Goal: Task Accomplishment & Management: Use online tool/utility

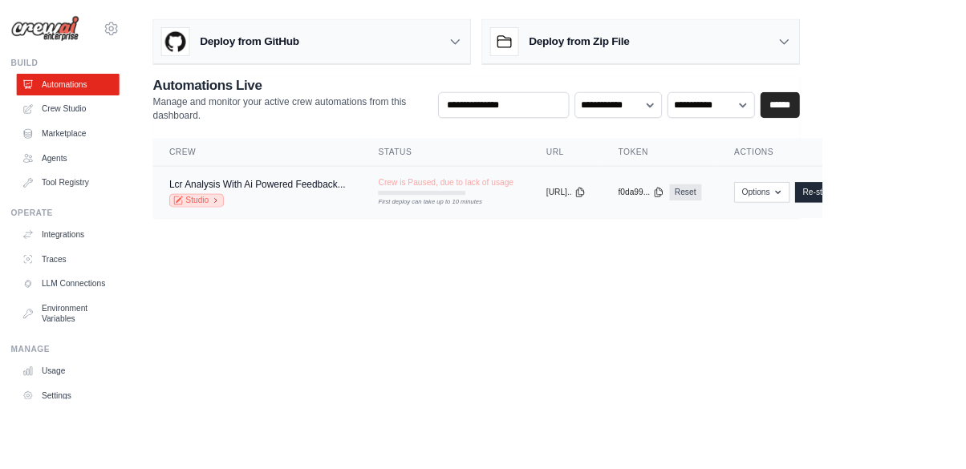
click at [254, 235] on icon at bounding box center [254, 236] width 10 height 10
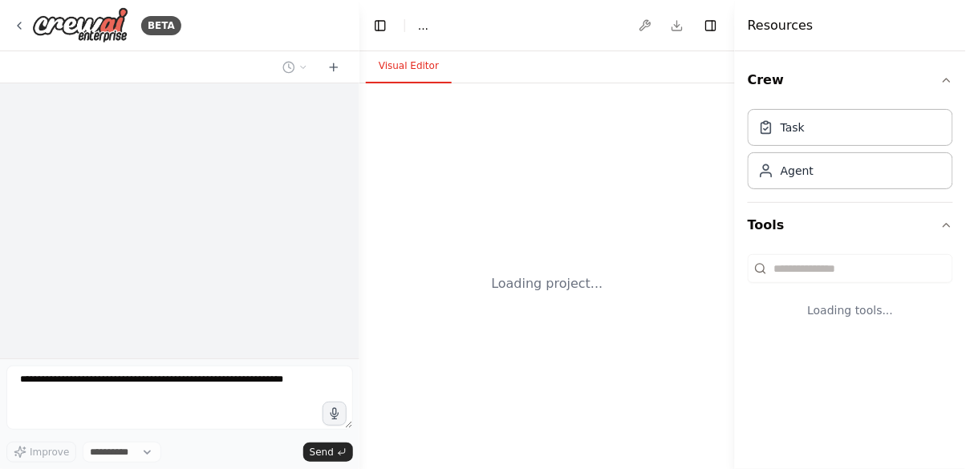
select select "****"
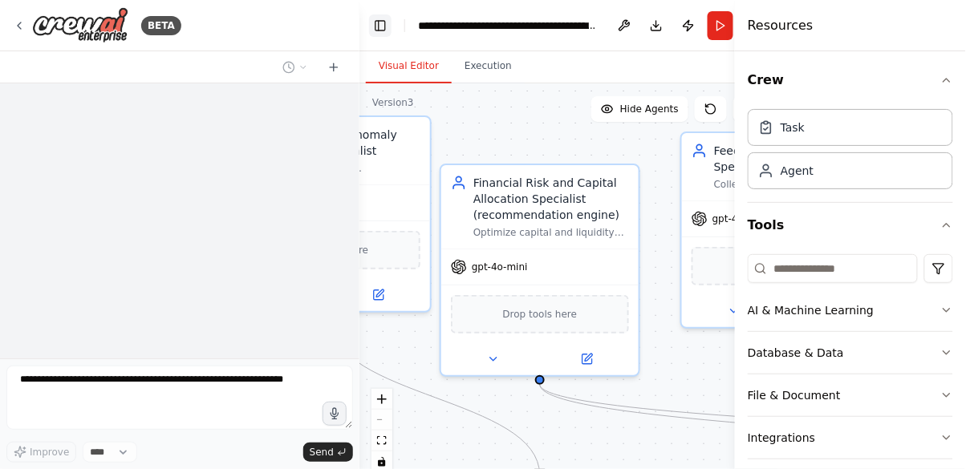
click at [371, 30] on button "Toggle Left Sidebar" at bounding box center [380, 25] width 22 height 22
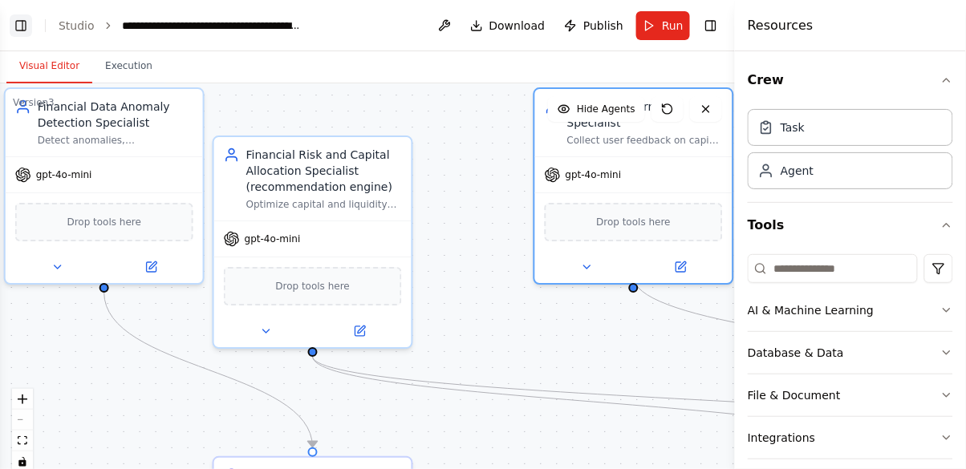
scroll to position [52634, 0]
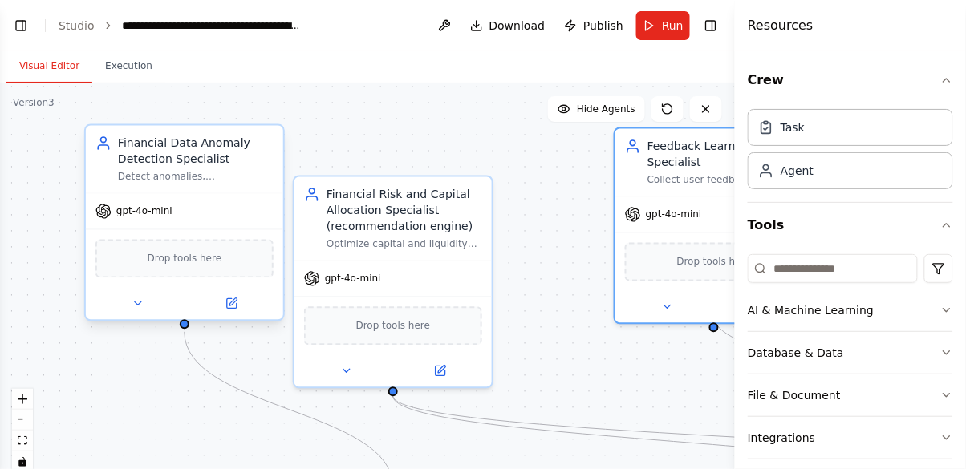
click at [189, 156] on div "Financial Data Anomaly Detection Specialist" at bounding box center [196, 152] width 156 height 32
click at [197, 160] on div "Financial Data Anomaly Detection Specialist" at bounding box center [196, 152] width 156 height 32
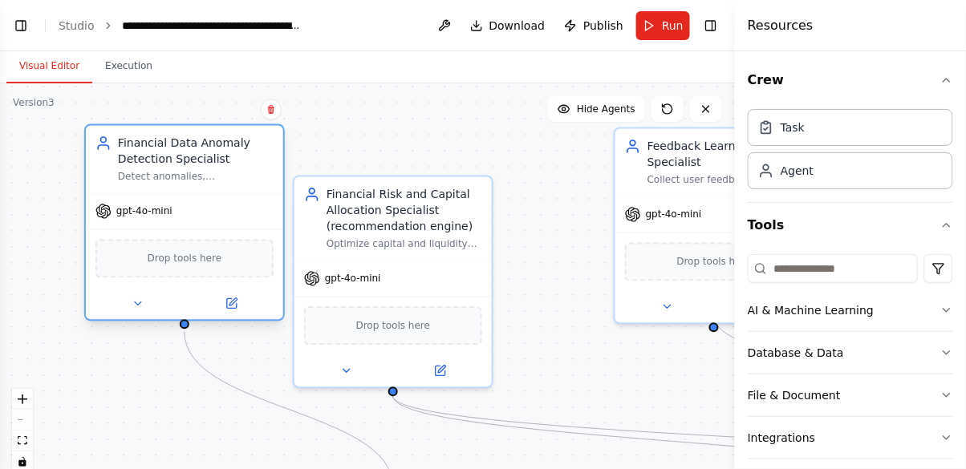
click at [170, 156] on div "Financial Data Anomaly Detection Specialist" at bounding box center [196, 152] width 156 height 32
click at [180, 156] on div "Financial Data Anomaly Detection Specialist" at bounding box center [196, 152] width 156 height 32
click at [159, 158] on div "Financial Data Anomaly Detection Specialist" at bounding box center [196, 152] width 156 height 32
click at [193, 161] on div "Financial Data Anomaly Detection Specialist" at bounding box center [196, 152] width 156 height 32
click at [196, 210] on div "gpt-4o-mini" at bounding box center [184, 211] width 197 height 35
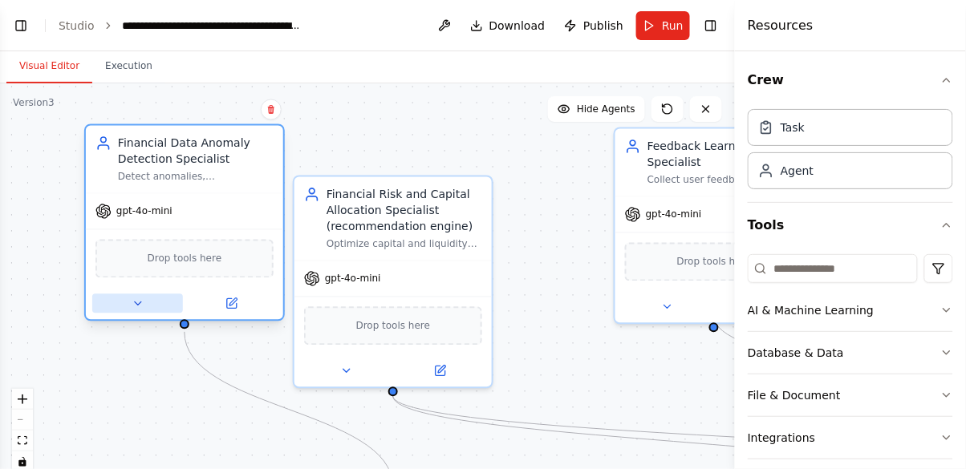
click at [122, 306] on button at bounding box center [137, 303] width 91 height 19
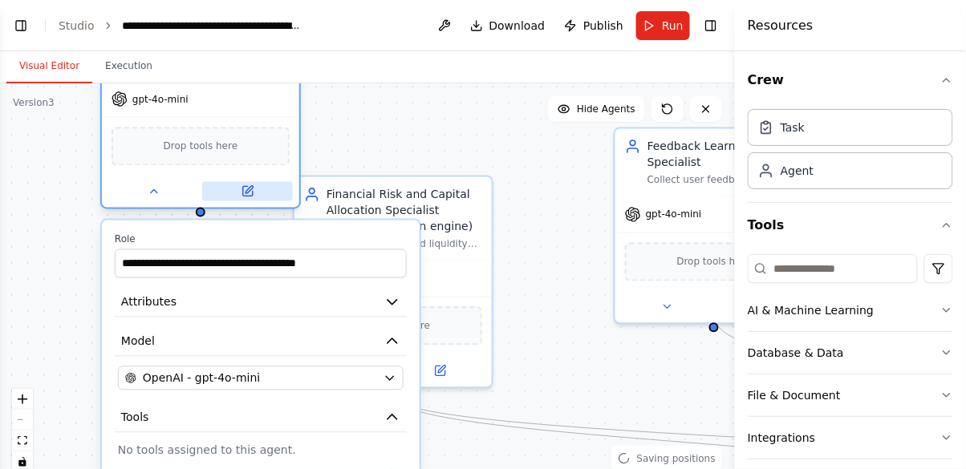
click at [251, 197] on icon at bounding box center [247, 191] width 13 height 13
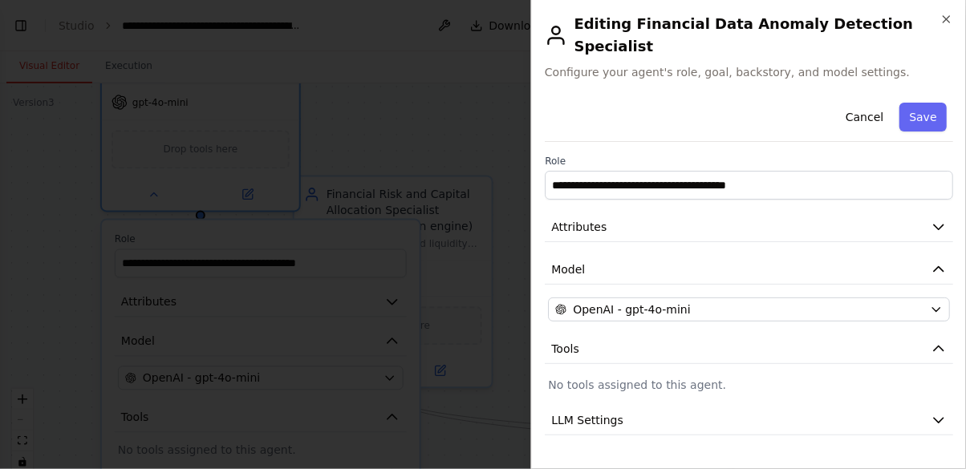
click at [934, 35] on h2 "Editing Financial Data Anomaly Detection Specialist" at bounding box center [749, 35] width 408 height 45
click at [950, 24] on icon "button" at bounding box center [946, 19] width 13 height 13
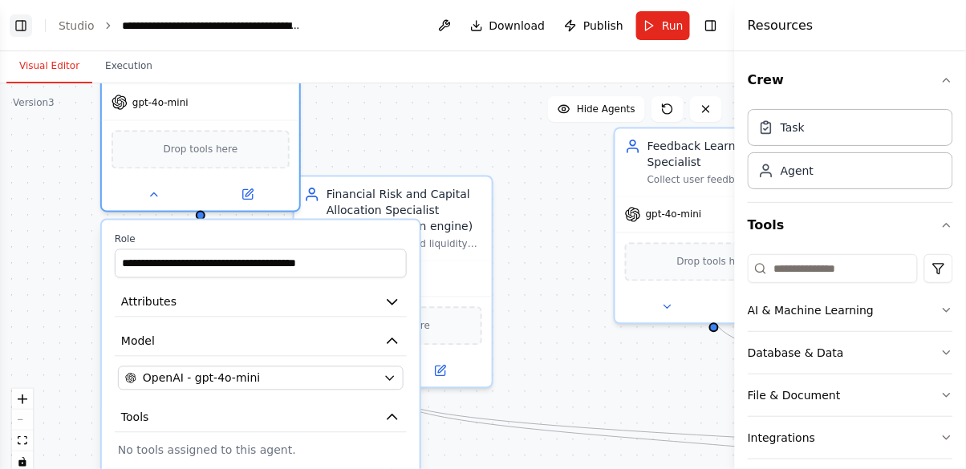
click at [27, 23] on button "Toggle Left Sidebar" at bounding box center [21, 25] width 22 height 22
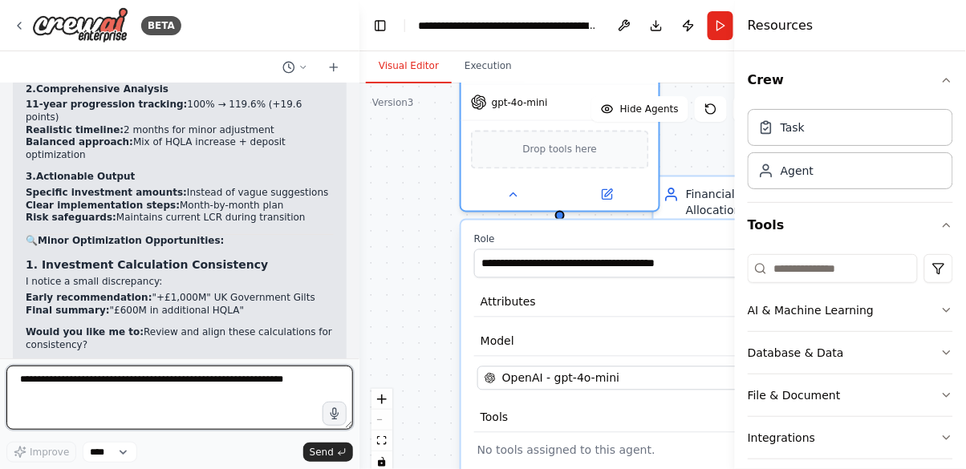
click at [209, 368] on textarea at bounding box center [179, 398] width 347 height 64
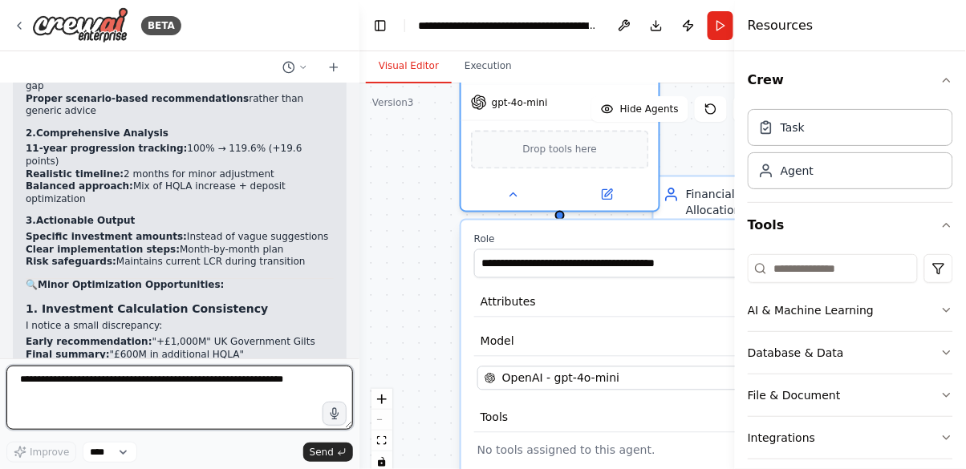
scroll to position [51944, 0]
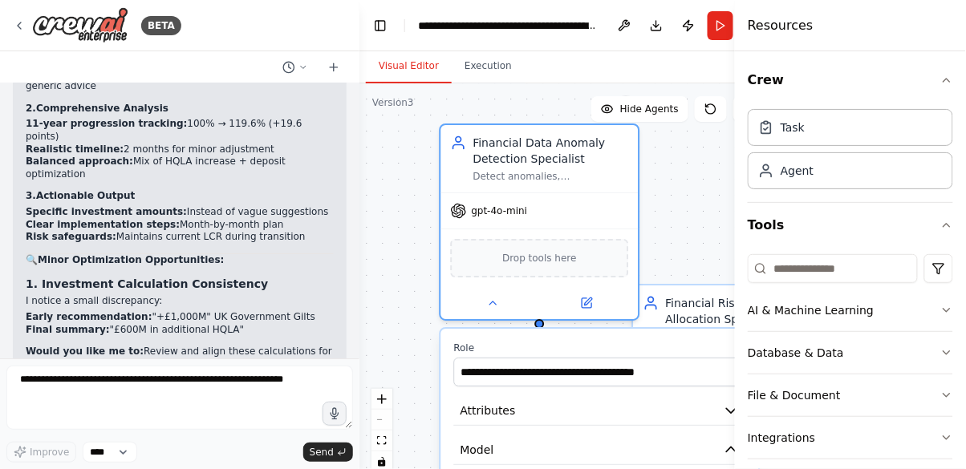
click at [696, 196] on div ".deletable-edge-delete-btn { width: 20px; height: 20px; border: 0px solid #ffff…" at bounding box center [568, 283] width 419 height 401
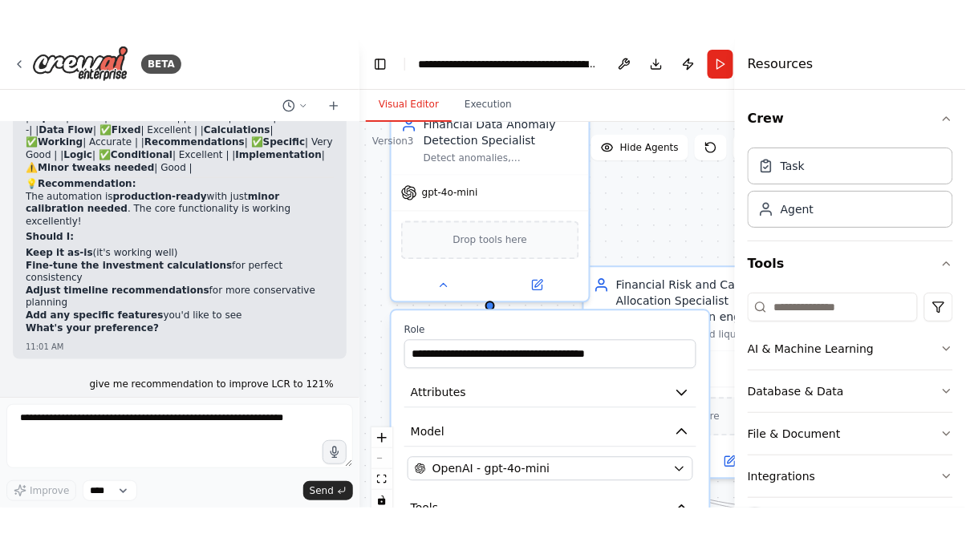
scroll to position [52391, 0]
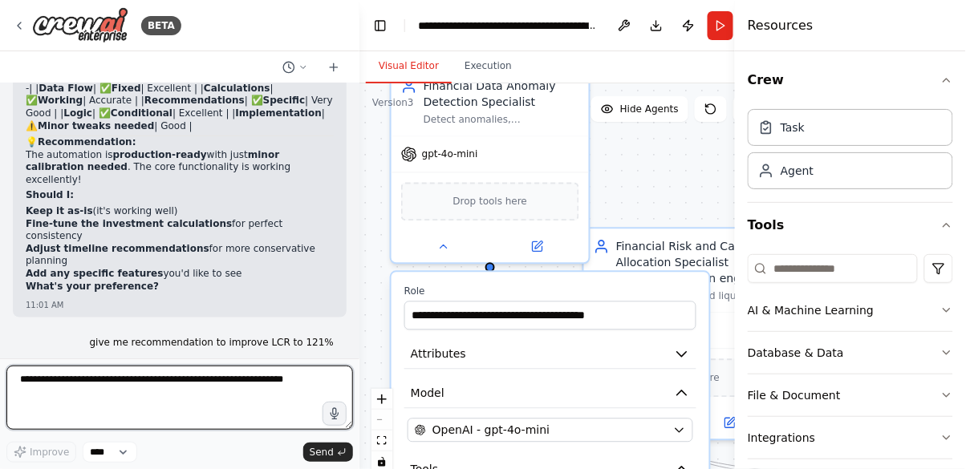
click at [115, 430] on textarea at bounding box center [179, 398] width 347 height 64
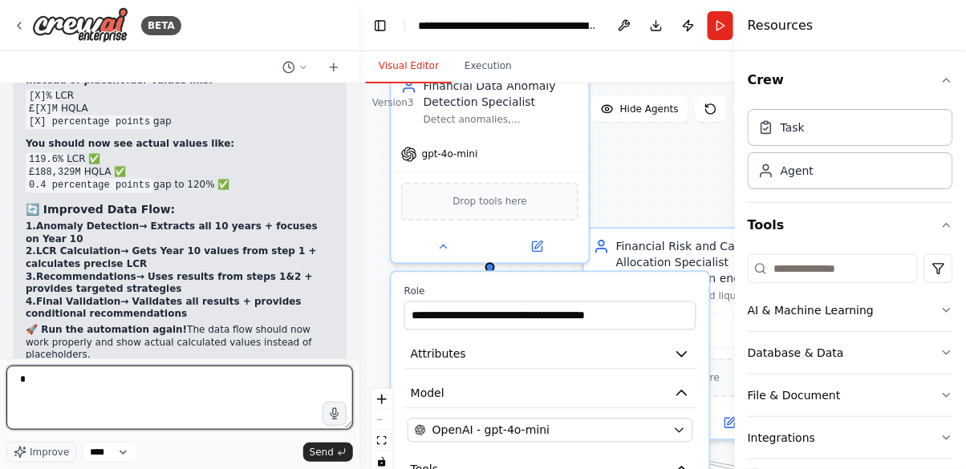
scroll to position [51336, 0]
type textarea "*"
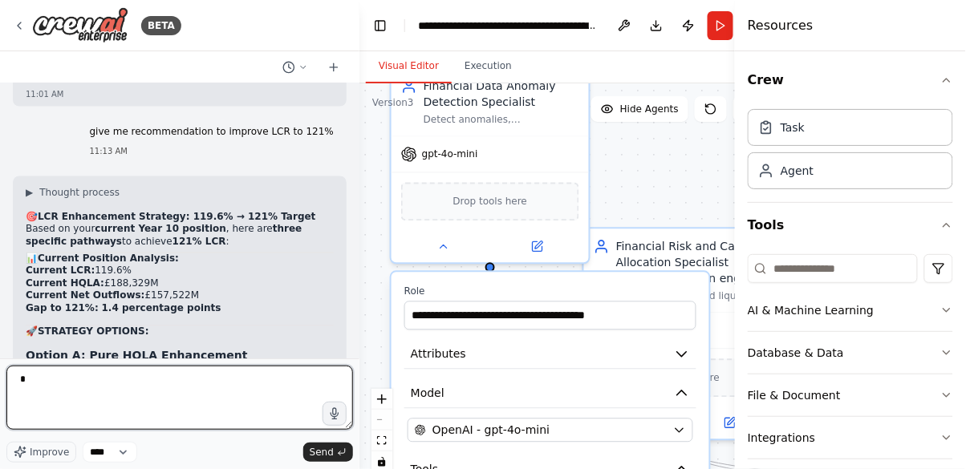
scroll to position [52634, 0]
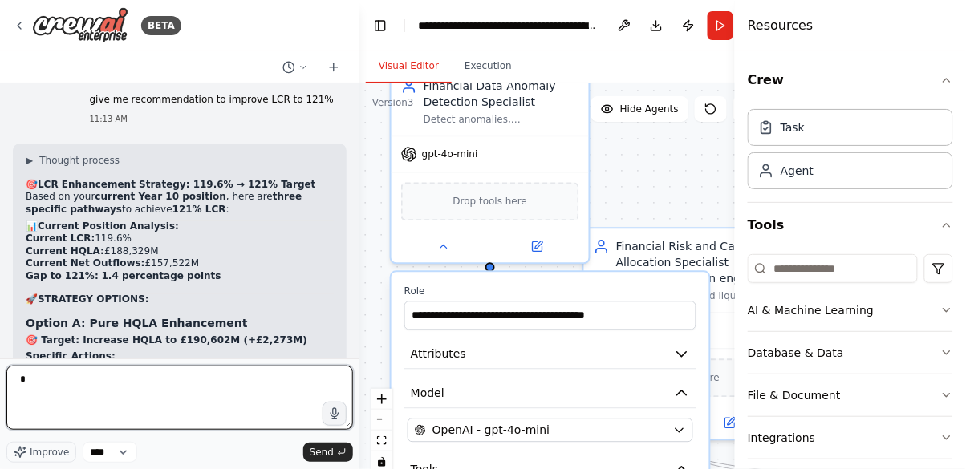
click at [83, 395] on textarea "*" at bounding box center [179, 398] width 347 height 64
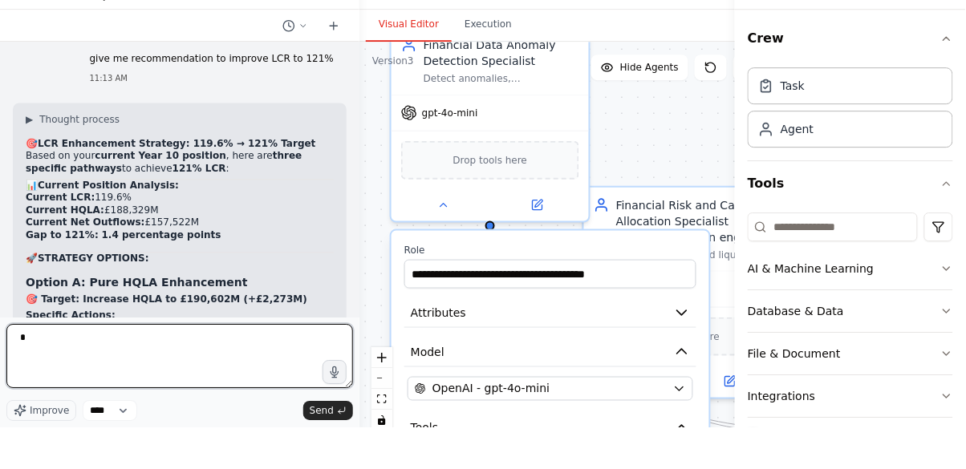
scroll to position [77, 0]
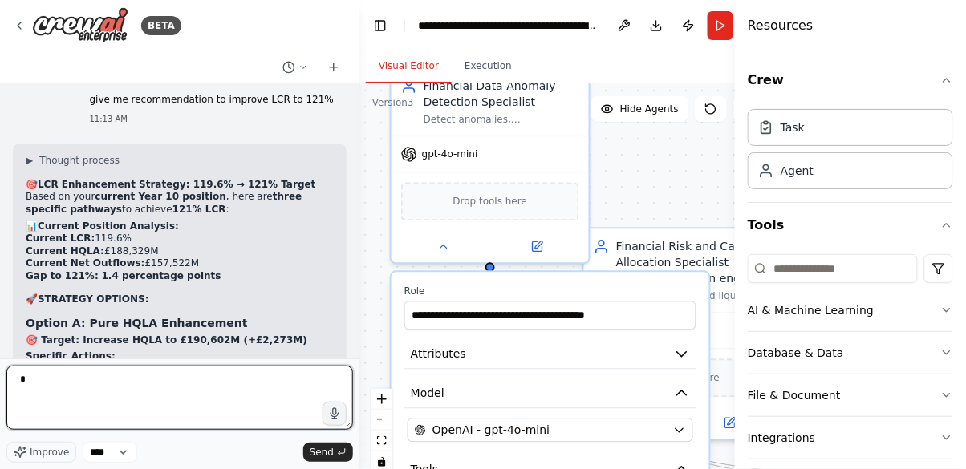
click at [265, 401] on textarea "*" at bounding box center [179, 398] width 347 height 64
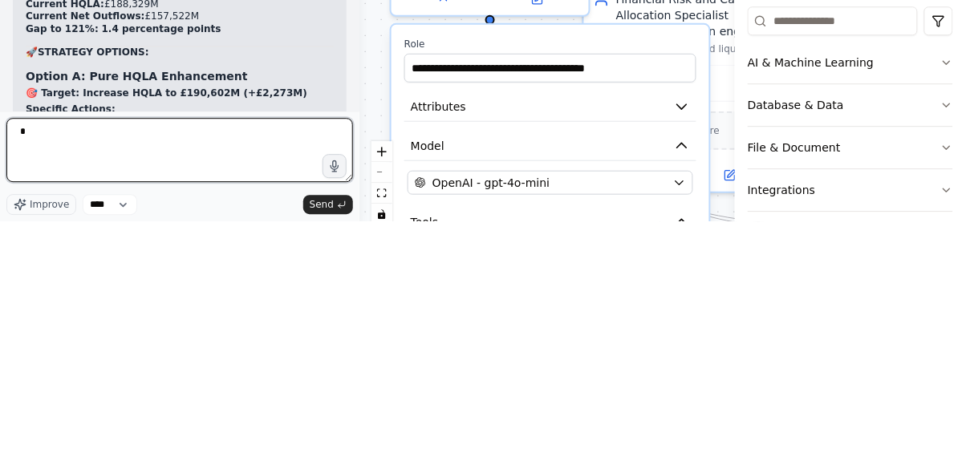
click at [188, 427] on textarea "*" at bounding box center [179, 398] width 347 height 64
